Goal: Transaction & Acquisition: Purchase product/service

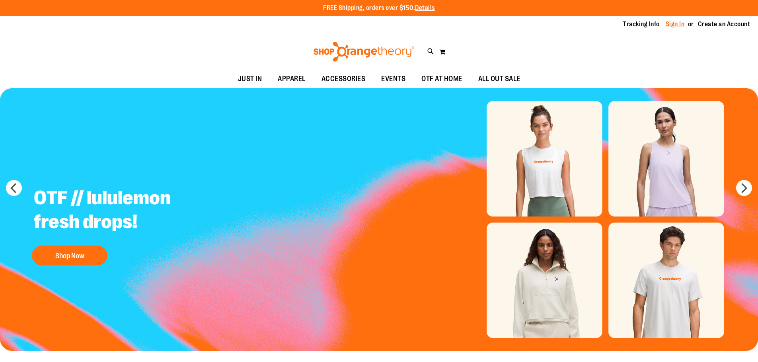
click at [672, 25] on link "Sign In" at bounding box center [675, 24] width 19 height 9
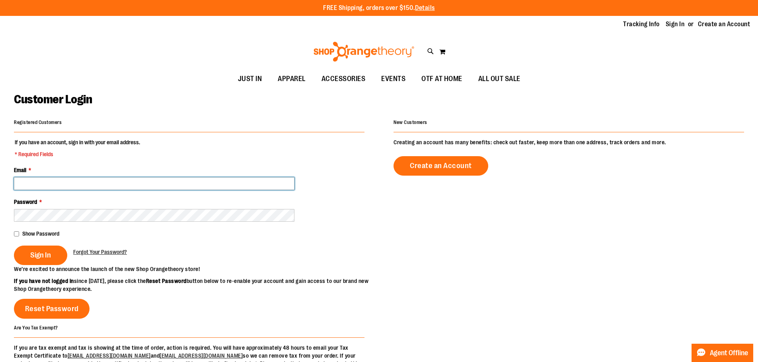
click at [183, 187] on input "Email *" at bounding box center [154, 183] width 280 height 13
paste input "**********"
type input "**********"
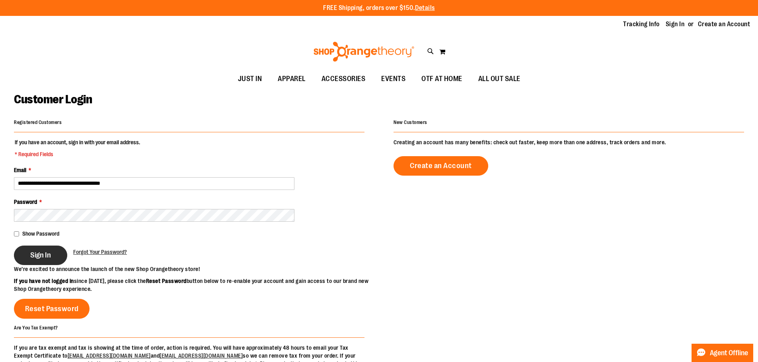
click at [31, 259] on button "Sign In" at bounding box center [40, 255] width 53 height 19
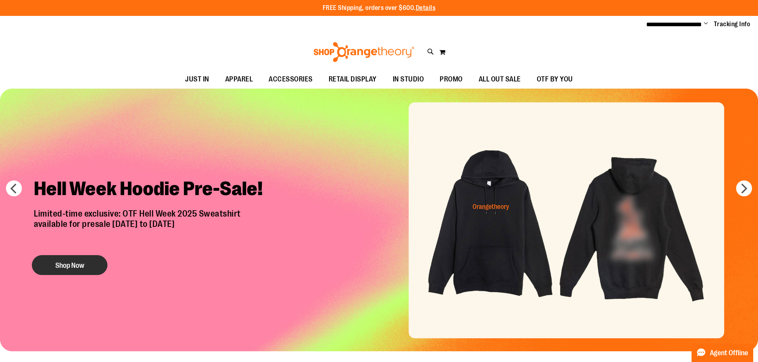
click at [74, 269] on button "Shop Now" at bounding box center [70, 265] width 76 height 20
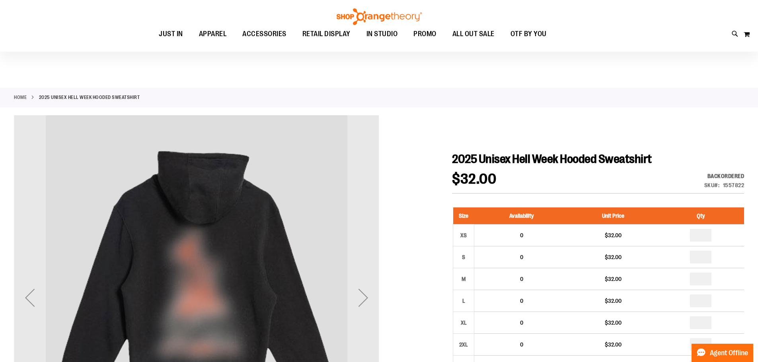
scroll to position [119, 0]
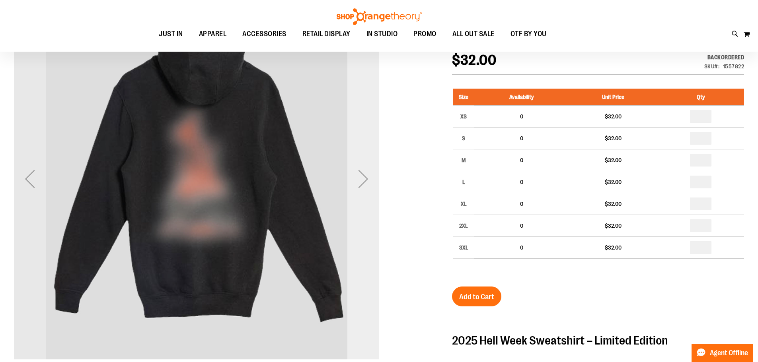
click at [360, 183] on div "Next" at bounding box center [363, 179] width 32 height 32
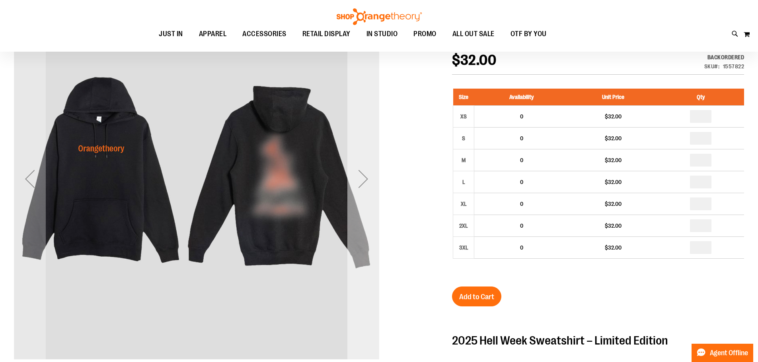
click at [360, 183] on div "Next" at bounding box center [363, 179] width 32 height 32
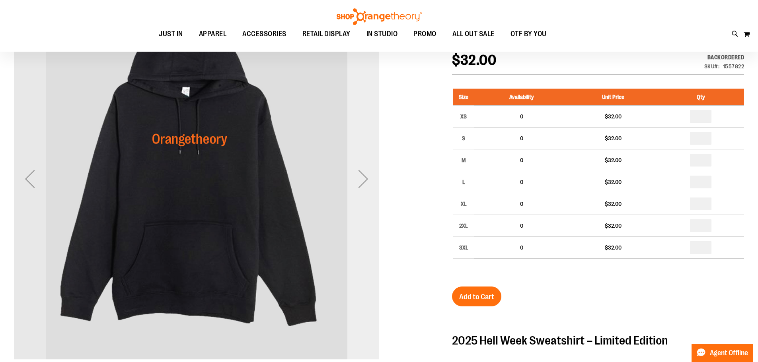
click at [360, 183] on div "Next" at bounding box center [363, 179] width 32 height 32
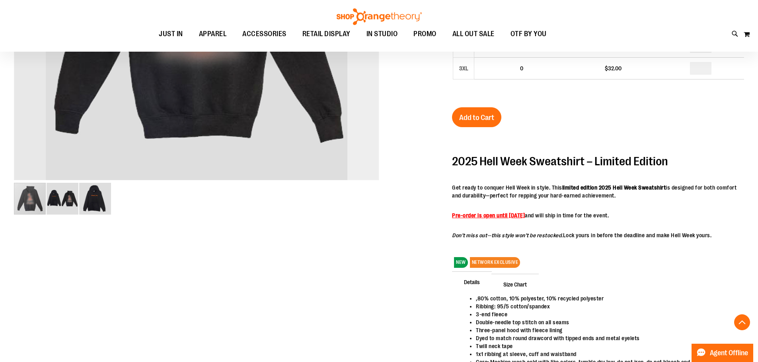
scroll to position [358, 0]
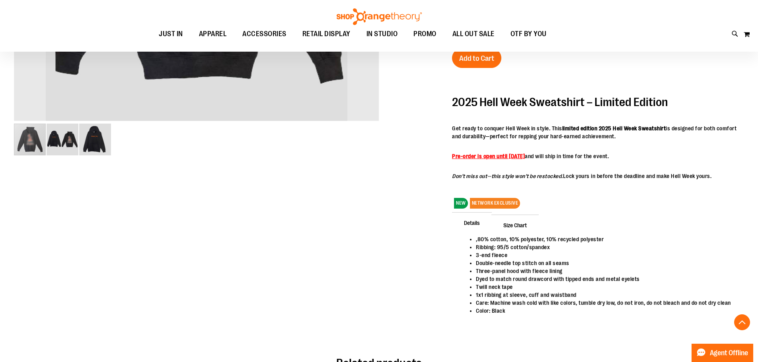
click at [55, 145] on img "image 2 of 3" at bounding box center [63, 140] width 32 height 32
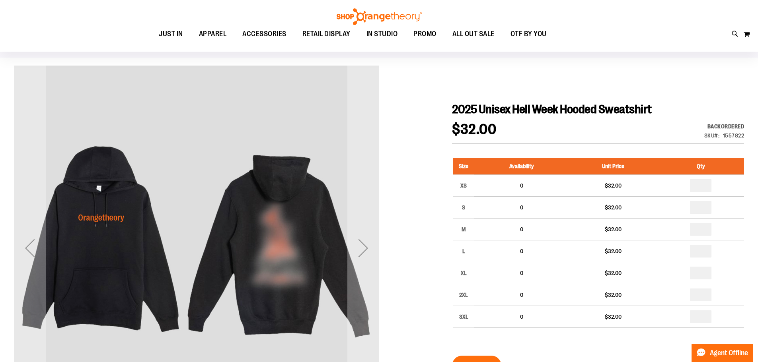
scroll to position [0, 0]
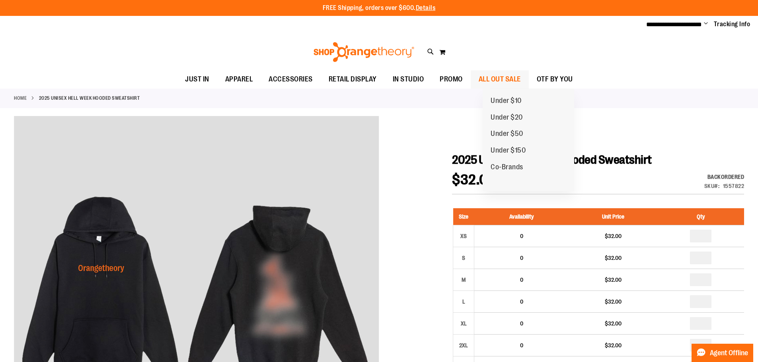
click at [515, 78] on span "ALL OUT SALE" at bounding box center [500, 79] width 42 height 18
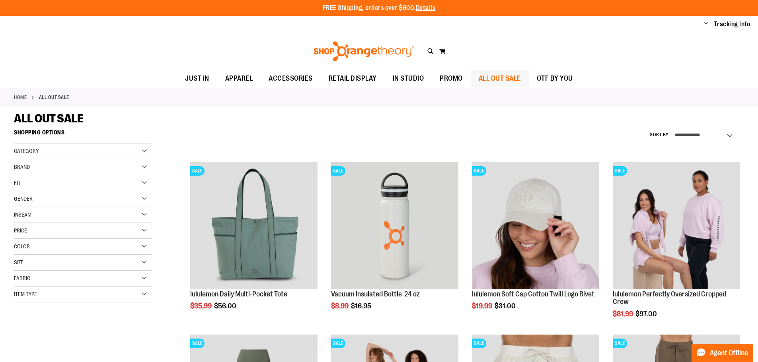
click at [508, 82] on span "ALL OUT SALE" at bounding box center [500, 79] width 42 height 18
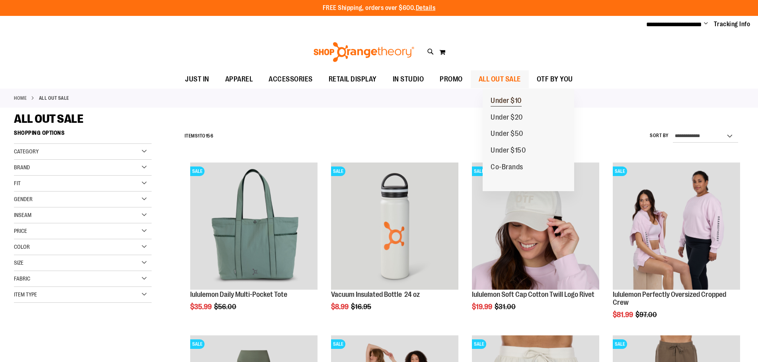
click at [511, 101] on span "Under $10" at bounding box center [506, 102] width 31 height 10
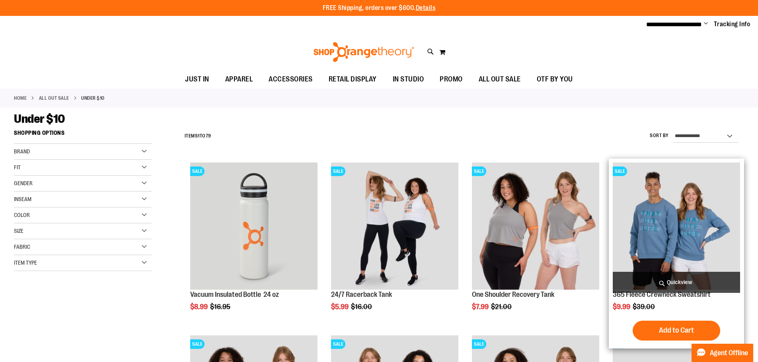
click at [646, 217] on img "product" at bounding box center [676, 226] width 127 height 127
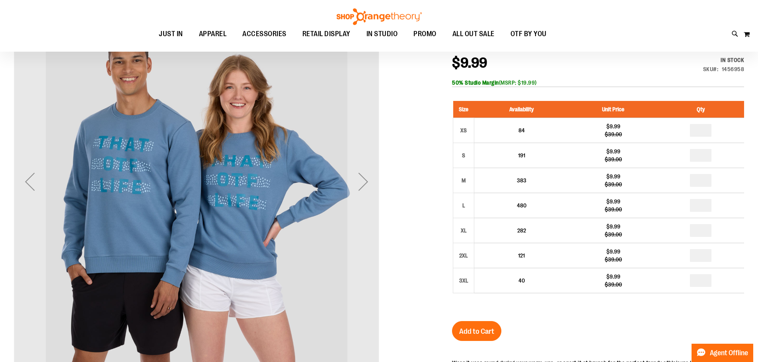
scroll to position [119, 0]
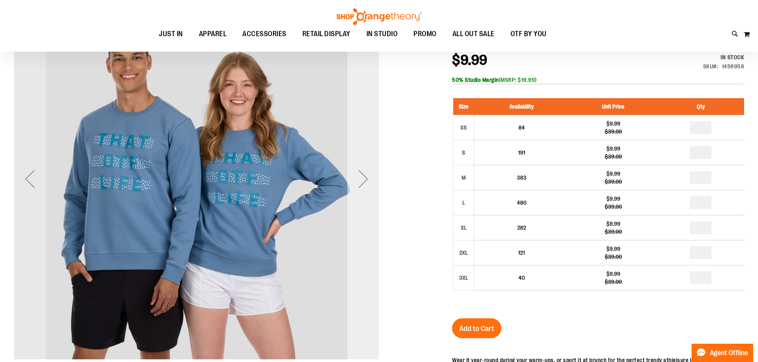
click at [358, 178] on div "Next" at bounding box center [363, 179] width 32 height 32
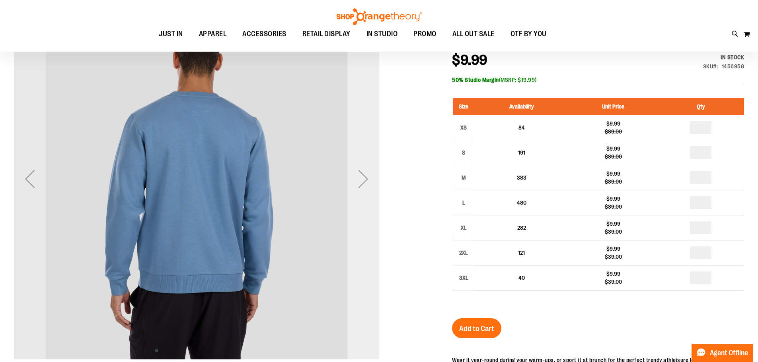
click at [358, 178] on div "Next" at bounding box center [363, 179] width 32 height 32
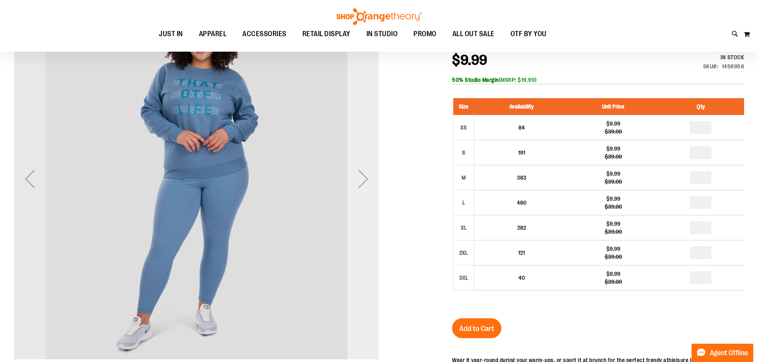
click at [358, 178] on div "Next" at bounding box center [363, 179] width 32 height 32
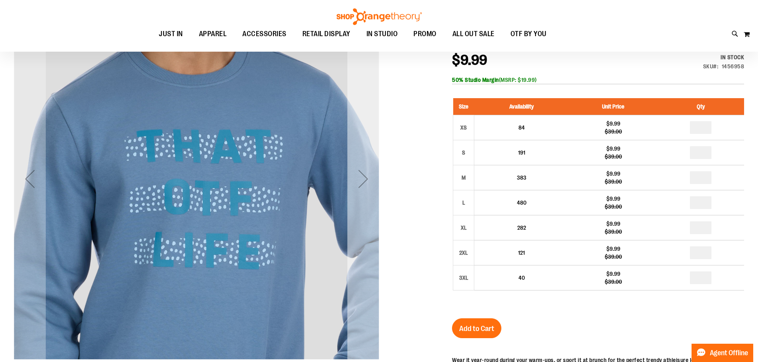
click at [358, 178] on div "Next" at bounding box center [363, 179] width 32 height 32
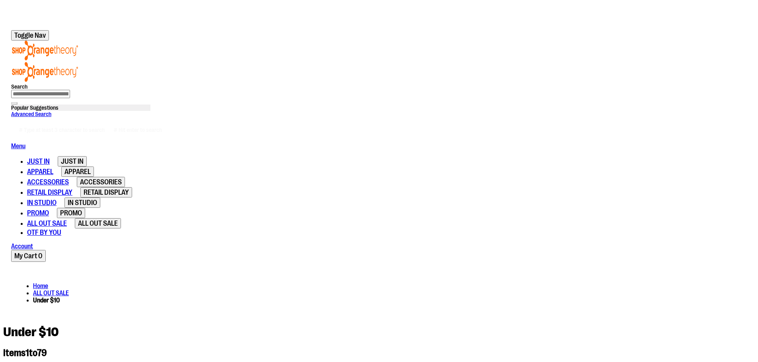
scroll to position [119, 0]
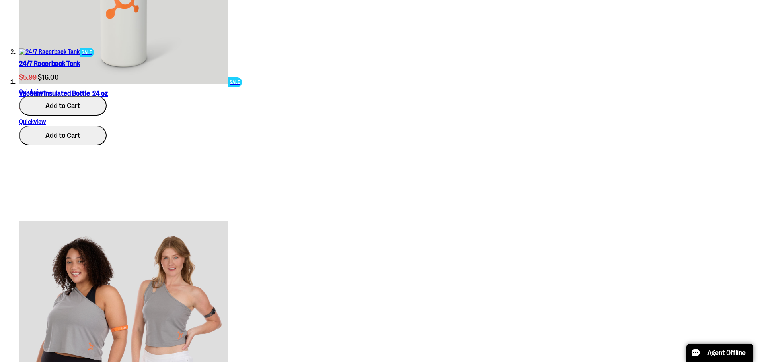
scroll to position [716, 0]
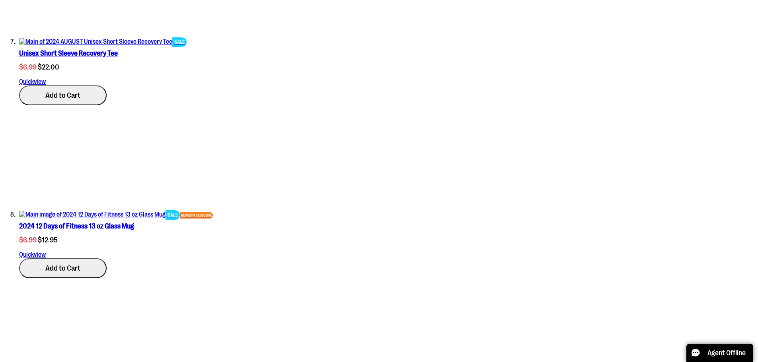
scroll to position [1472, 0]
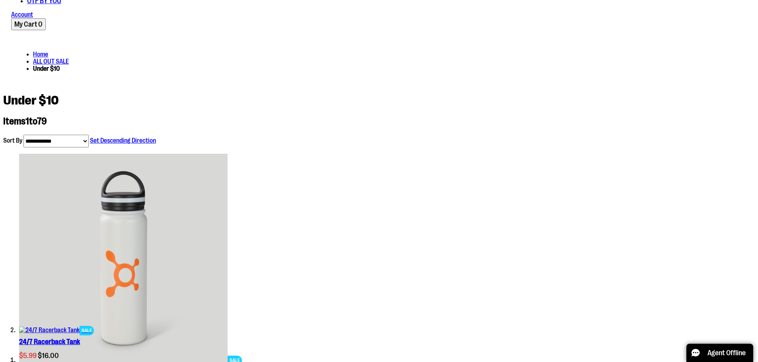
scroll to position [130, 0]
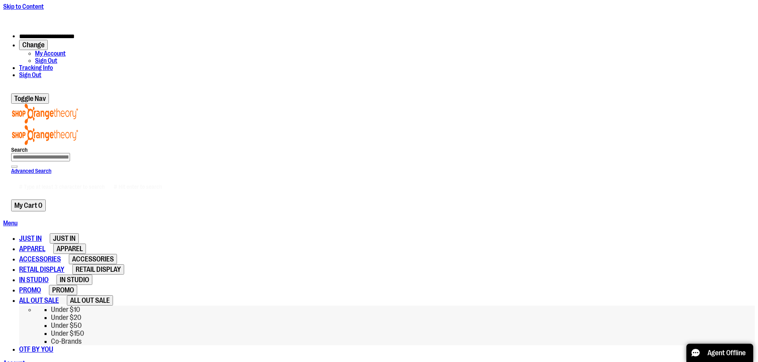
click at [81, 315] on link "Under $20" at bounding box center [66, 318] width 30 height 7
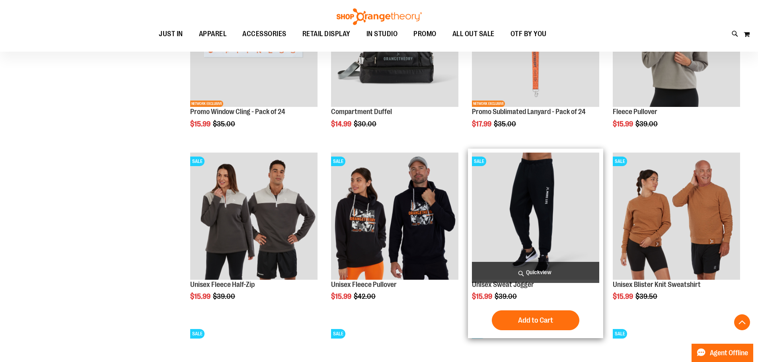
scroll to position [238, 0]
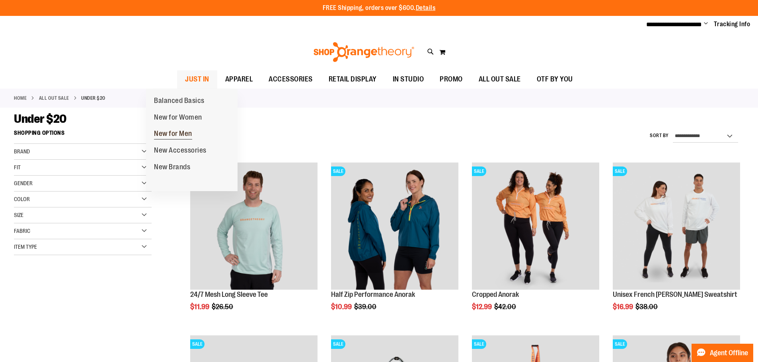
click at [189, 134] on span "New for Men" at bounding box center [173, 135] width 38 height 10
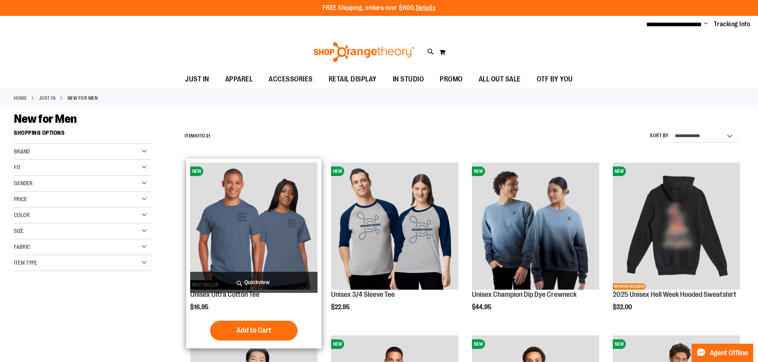
click at [262, 228] on img "product" at bounding box center [253, 226] width 127 height 127
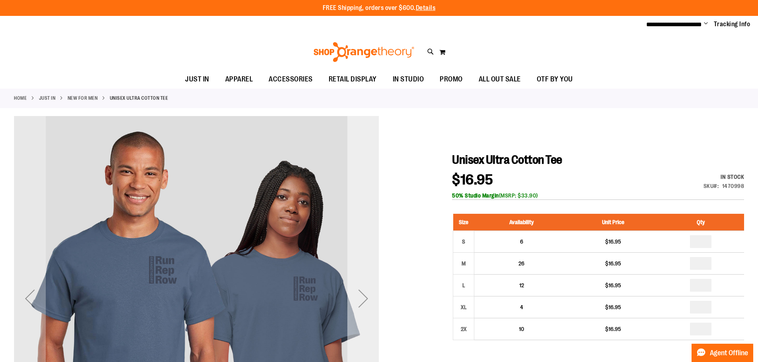
click at [364, 294] on div "Next" at bounding box center [363, 299] width 32 height 32
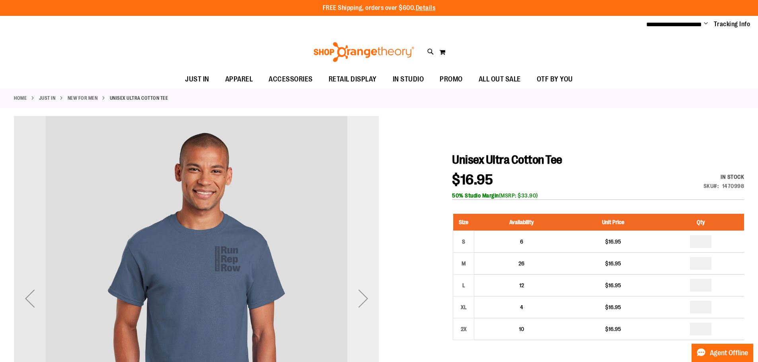
click at [364, 294] on div "Next" at bounding box center [363, 299] width 32 height 32
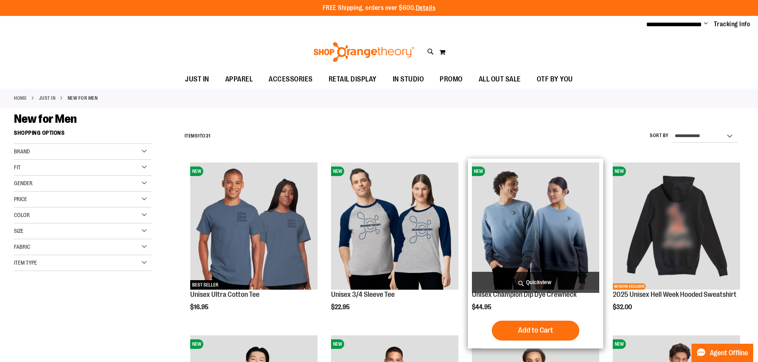
click at [543, 236] on img "product" at bounding box center [535, 226] width 127 height 127
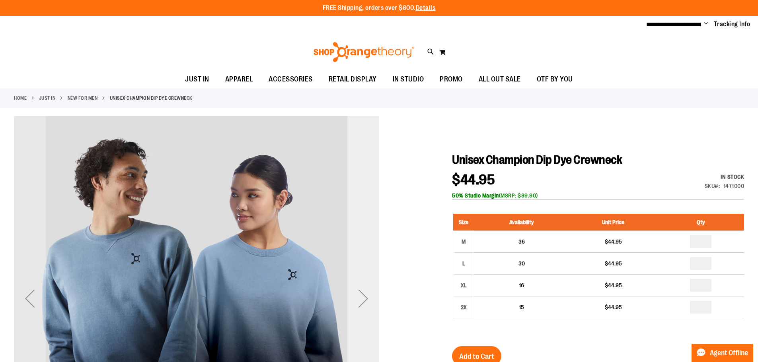
click at [363, 296] on div "Next" at bounding box center [363, 299] width 32 height 32
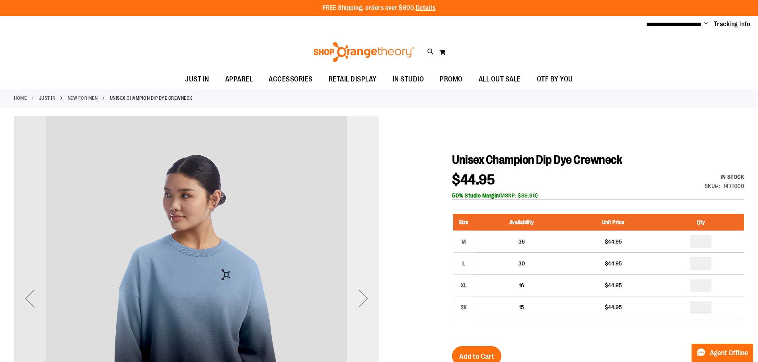
click at [363, 296] on div "Next" at bounding box center [363, 299] width 32 height 32
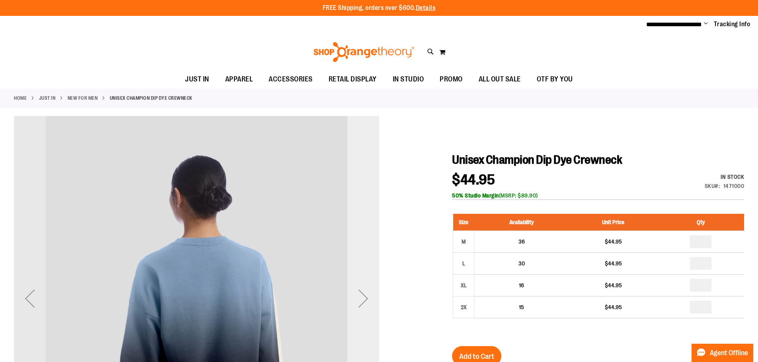
click at [363, 296] on div "Next" at bounding box center [363, 299] width 32 height 32
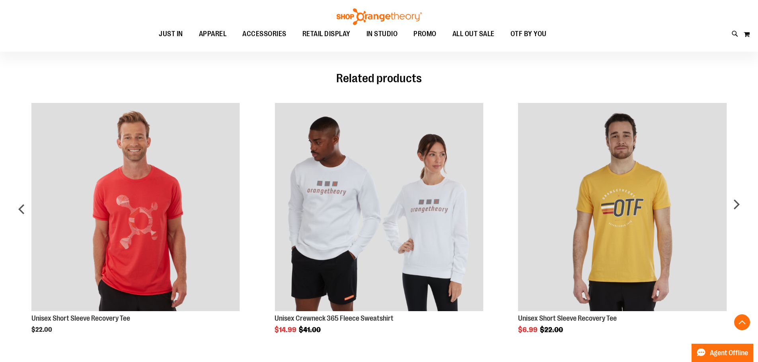
scroll to position [477, 0]
